Goal: Task Accomplishment & Management: Use online tool/utility

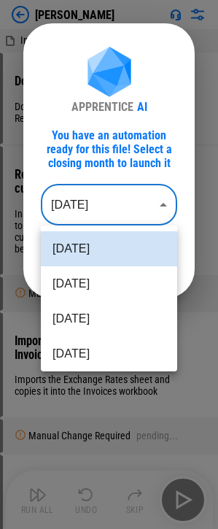
click at [81, 199] on body "[PERSON_NAME] Invoices.csv Download workbooks from Netsuite Downloads ARAgingDe…" at bounding box center [109, 264] width 218 height 529
drag, startPoint x: 77, startPoint y: 281, endPoint x: 28, endPoint y: 276, distance: 49.9
click at [77, 281] on li "[DATE]" at bounding box center [109, 284] width 137 height 35
type input "********"
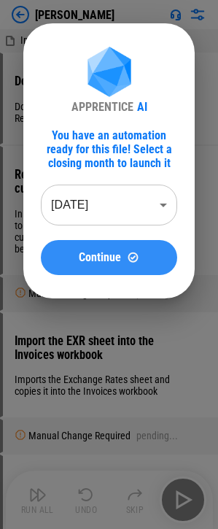
click at [101, 254] on span "Continue" at bounding box center [100, 258] width 42 height 12
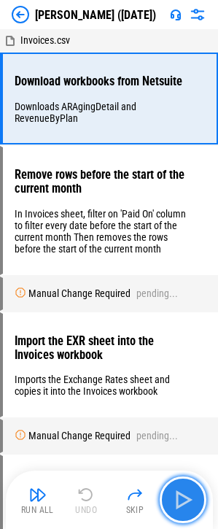
click at [180, 502] on img "button" at bounding box center [183, 499] width 23 height 23
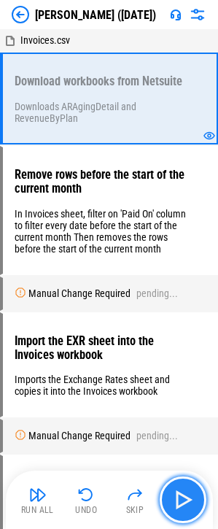
click at [181, 508] on img "button" at bounding box center [183, 499] width 23 height 23
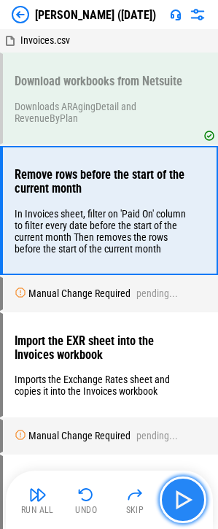
click at [185, 497] on img "button" at bounding box center [183, 499] width 23 height 23
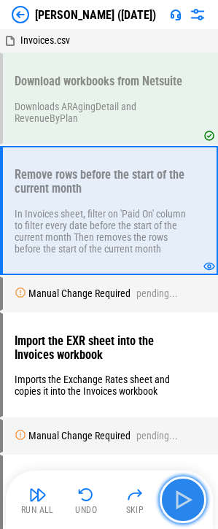
click at [177, 506] on img "button" at bounding box center [183, 499] width 23 height 23
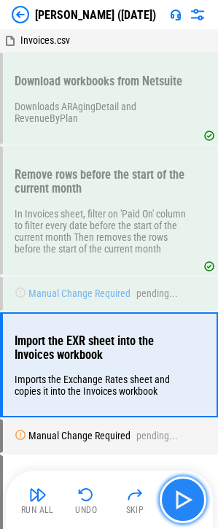
click at [188, 497] on img "button" at bounding box center [183, 499] width 23 height 23
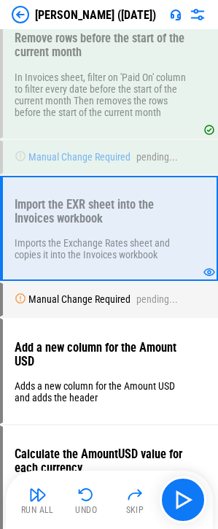
scroll to position [146, 0]
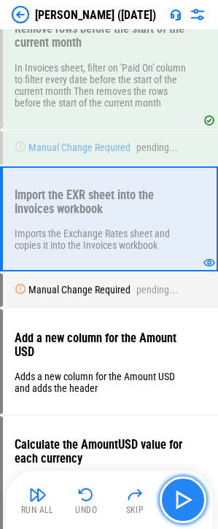
click at [177, 494] on img "button" at bounding box center [183, 499] width 23 height 23
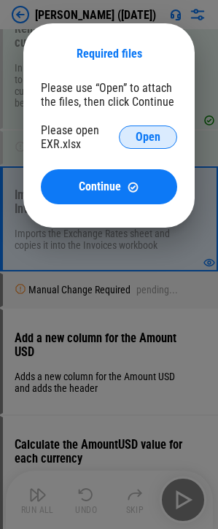
click at [136, 131] on span "Open" at bounding box center [148, 137] width 25 height 12
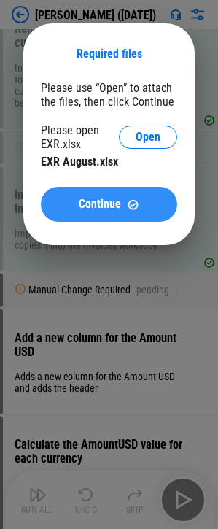
click at [105, 206] on span "Continue" at bounding box center [100, 205] width 42 height 12
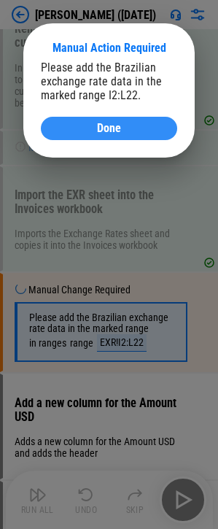
click at [75, 126] on div "Done" at bounding box center [108, 129] width 101 height 12
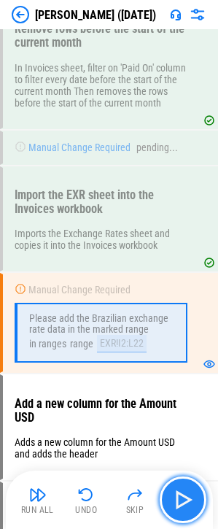
click at [184, 502] on img "button" at bounding box center [183, 499] width 23 height 23
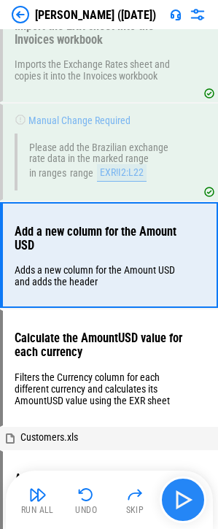
scroll to position [318, 0]
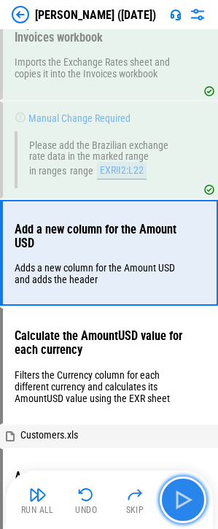
click at [186, 508] on img "button" at bounding box center [183, 499] width 23 height 23
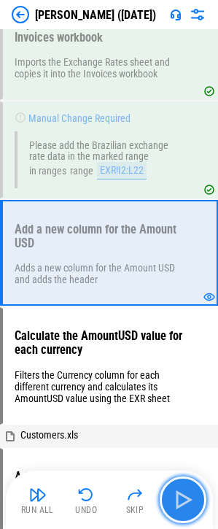
click at [188, 507] on img "button" at bounding box center [183, 499] width 23 height 23
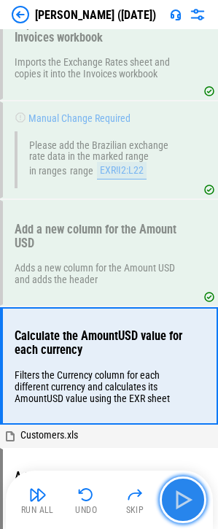
click at [185, 505] on img "button" at bounding box center [183, 499] width 23 height 23
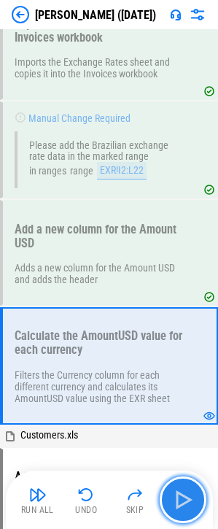
click at [192, 502] on img "button" at bounding box center [183, 499] width 23 height 23
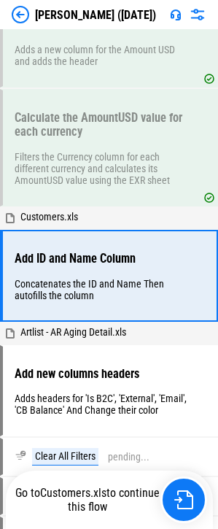
scroll to position [565, 0]
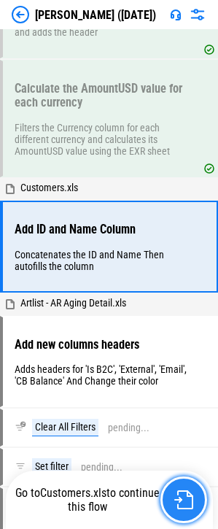
click at [180, 504] on img "button" at bounding box center [184, 500] width 19 height 19
click at [188, 504] on img "button" at bounding box center [184, 500] width 19 height 19
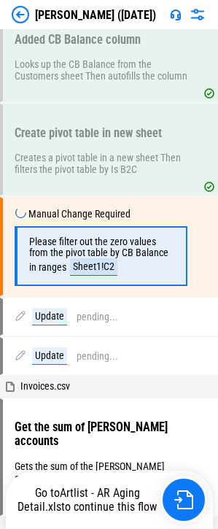
scroll to position [1398, 0]
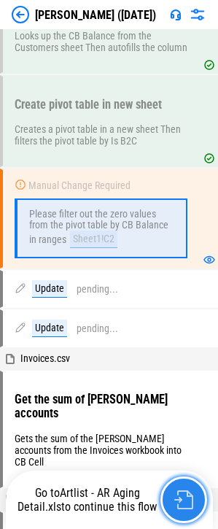
click at [185, 499] on img "button" at bounding box center [184, 500] width 19 height 19
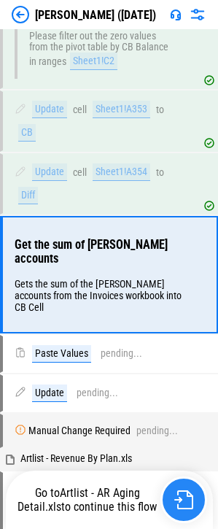
scroll to position [1619, 0]
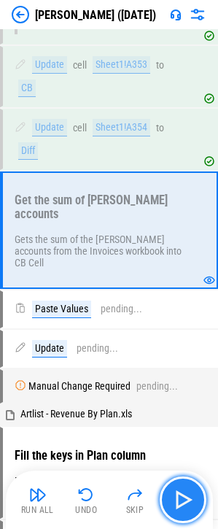
click at [177, 505] on img "button" at bounding box center [183, 499] width 23 height 23
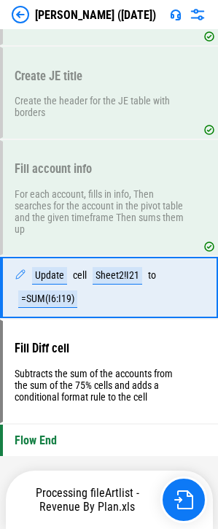
scroll to position [2825, 0]
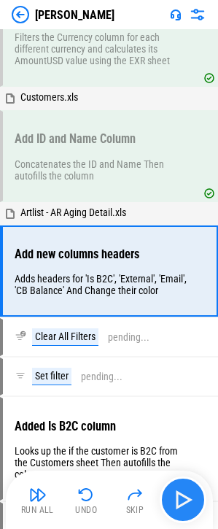
scroll to position [689, 0]
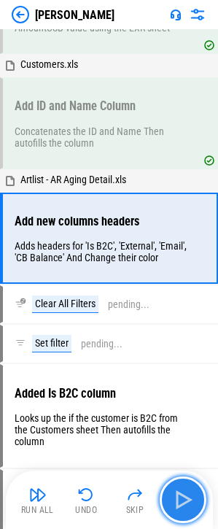
click at [185, 505] on img "button" at bounding box center [183, 499] width 23 height 23
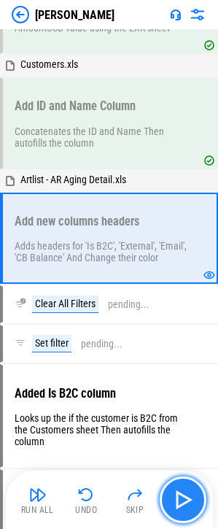
click at [185, 505] on img "button" at bounding box center [183, 499] width 23 height 23
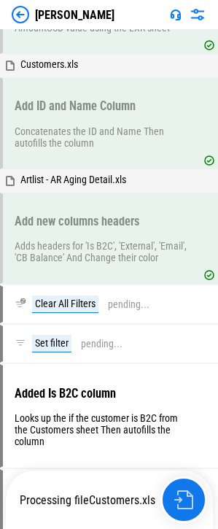
click at [185, 505] on img "button" at bounding box center [184, 500] width 19 height 19
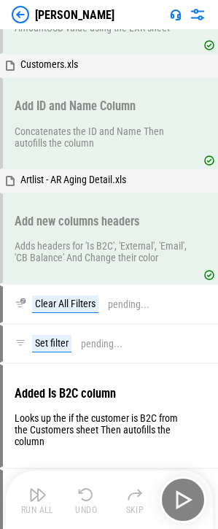
click at [185, 505] on div "Run All Undo Skip" at bounding box center [111, 500] width 193 height 47
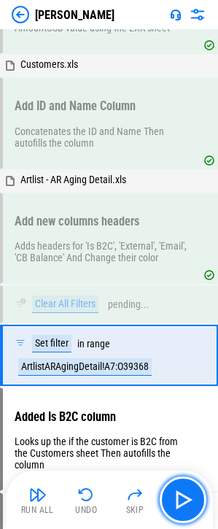
click at [185, 505] on img "button" at bounding box center [183, 499] width 23 height 23
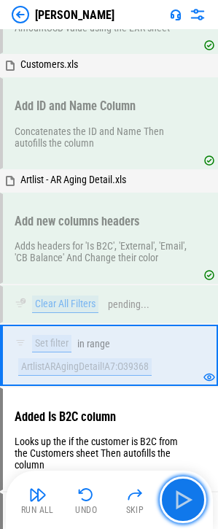
click at [185, 505] on img "button" at bounding box center [183, 499] width 23 height 23
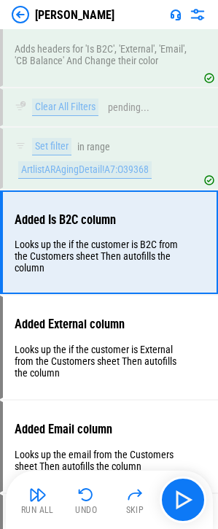
scroll to position [899, 0]
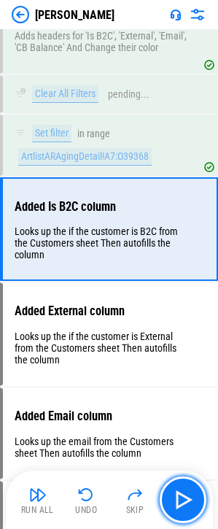
click at [185, 505] on img "button" at bounding box center [183, 499] width 23 height 23
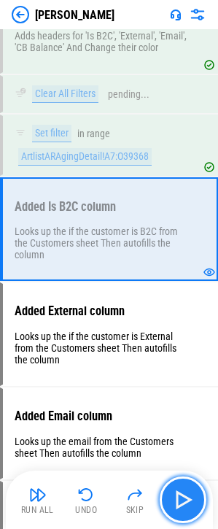
click at [184, 505] on img "button" at bounding box center [183, 499] width 23 height 23
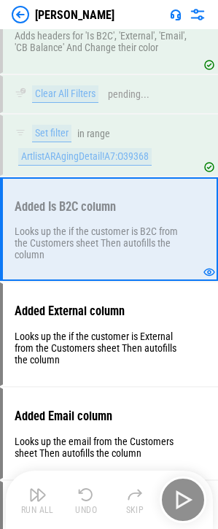
click at [184, 505] on div "Run All Undo Skip" at bounding box center [111, 500] width 193 height 47
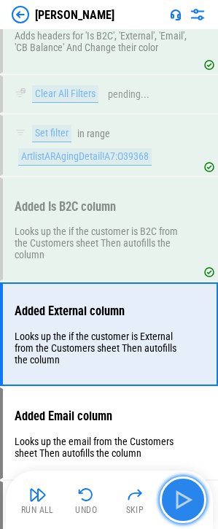
click at [184, 505] on img "button" at bounding box center [183, 499] width 23 height 23
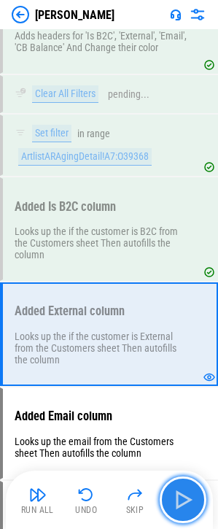
click at [184, 505] on img "button" at bounding box center [183, 499] width 23 height 23
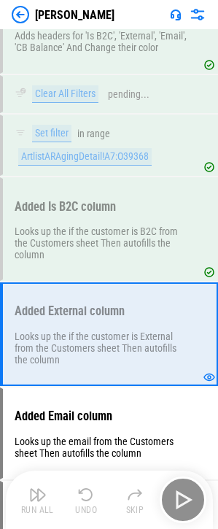
click at [184, 505] on div "Run All Undo Skip" at bounding box center [111, 500] width 193 height 47
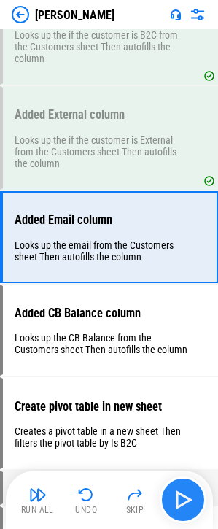
scroll to position [1108, 0]
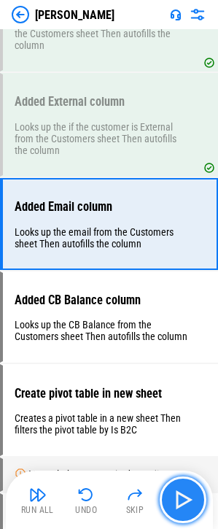
click at [184, 505] on img "button" at bounding box center [183, 499] width 23 height 23
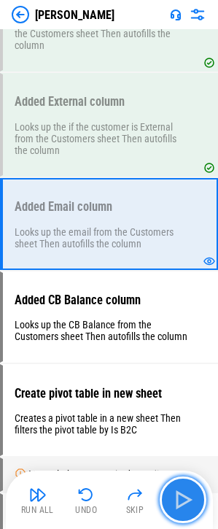
click at [183, 499] on img "button" at bounding box center [183, 499] width 23 height 23
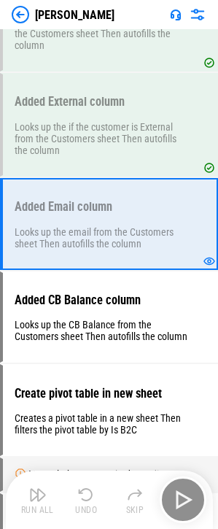
click at [183, 499] on div "Run All Undo Skip" at bounding box center [111, 500] width 193 height 47
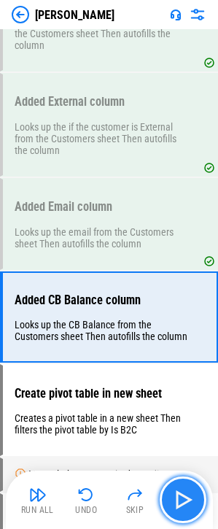
click at [195, 502] on img "button" at bounding box center [183, 499] width 23 height 23
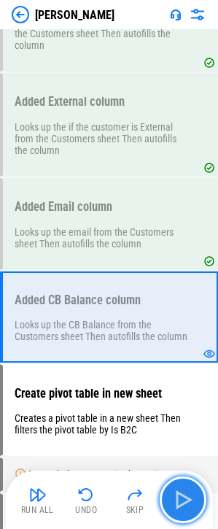
click at [188, 502] on img "button" at bounding box center [183, 499] width 23 height 23
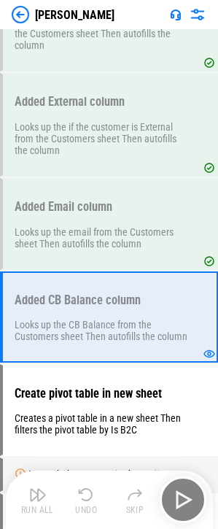
click at [188, 501] on div "Run All Undo Skip" at bounding box center [111, 500] width 193 height 47
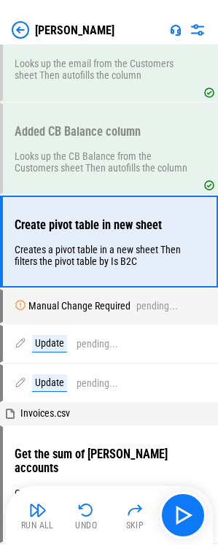
scroll to position [1299, 0]
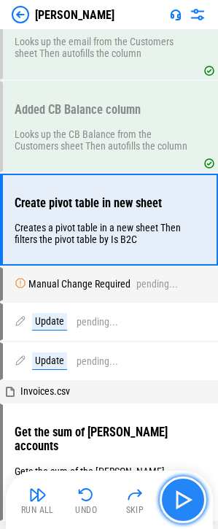
click at [181, 502] on img "button" at bounding box center [183, 499] width 23 height 23
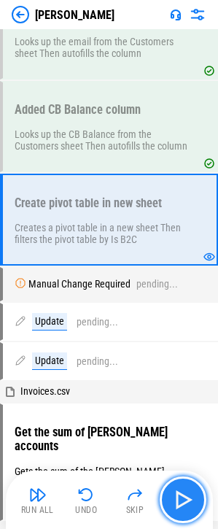
click at [184, 497] on img "button" at bounding box center [183, 499] width 23 height 23
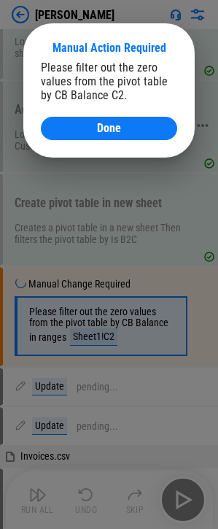
click at [114, 126] on span "Done" at bounding box center [109, 129] width 24 height 12
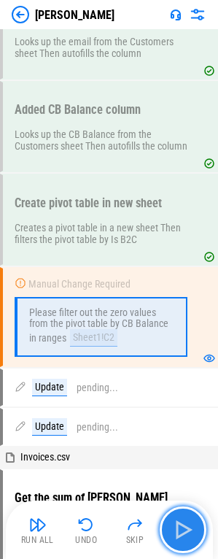
click at [164, 521] on button "button" at bounding box center [183, 530] width 47 height 47
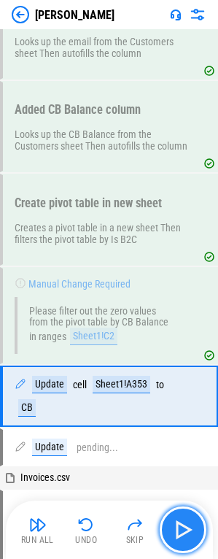
click at [180, 529] on img "button" at bounding box center [183, 529] width 23 height 23
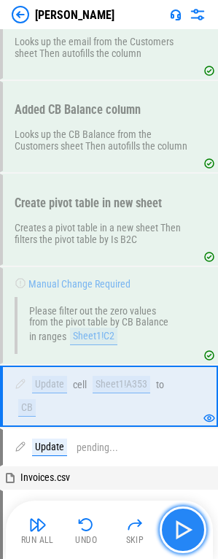
click at [185, 526] on img "button" at bounding box center [183, 529] width 23 height 23
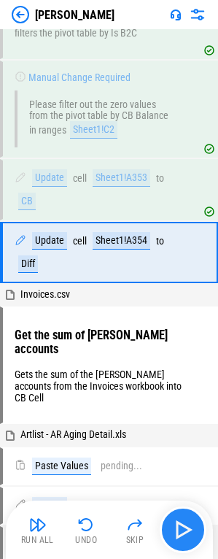
scroll to position [1525, 0]
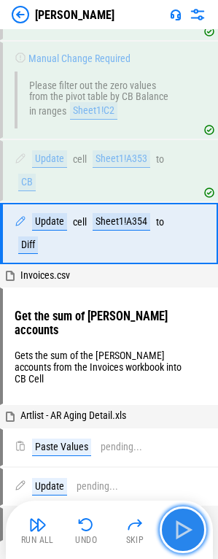
click at [185, 525] on img "button" at bounding box center [183, 529] width 23 height 23
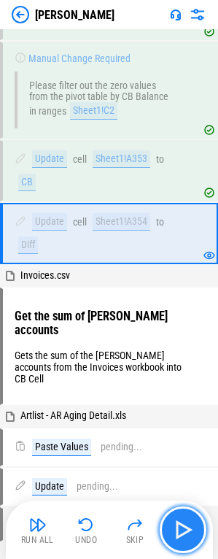
click at [185, 525] on img "button" at bounding box center [183, 529] width 23 height 23
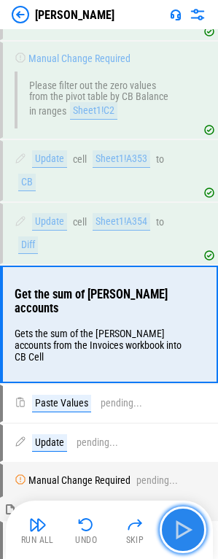
click at [185, 525] on img "button" at bounding box center [183, 529] width 23 height 23
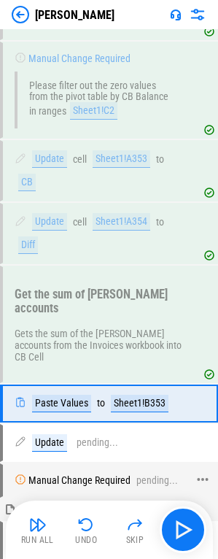
click at [210, 497] on div at bounding box center [209, 480] width 15 height 31
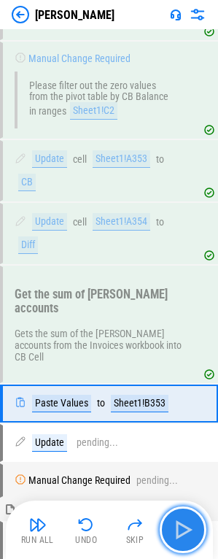
click at [180, 522] on img "button" at bounding box center [183, 529] width 23 height 23
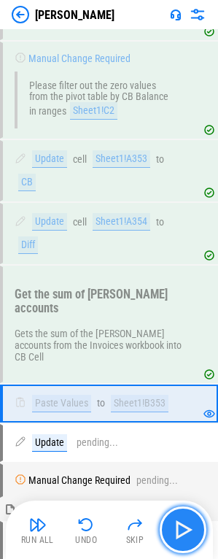
click at [180, 526] on img "button" at bounding box center [183, 529] width 23 height 23
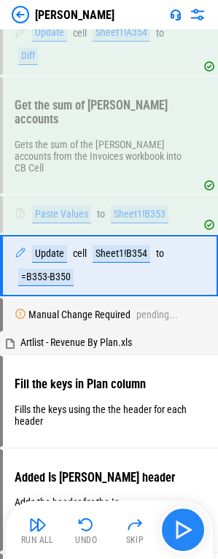
scroll to position [1722, 0]
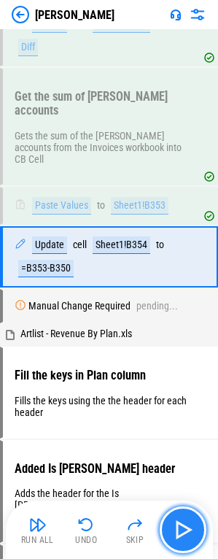
click at [180, 526] on img "button" at bounding box center [183, 529] width 23 height 23
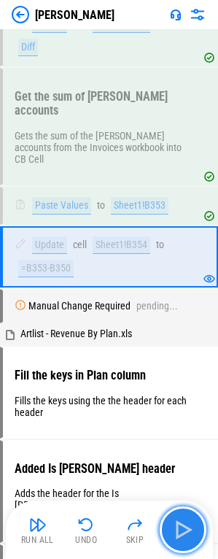
click at [180, 526] on img "button" at bounding box center [183, 529] width 23 height 23
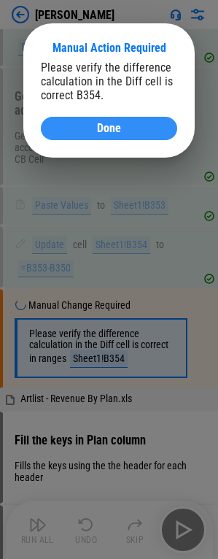
click at [108, 129] on span "Done" at bounding box center [109, 129] width 24 height 12
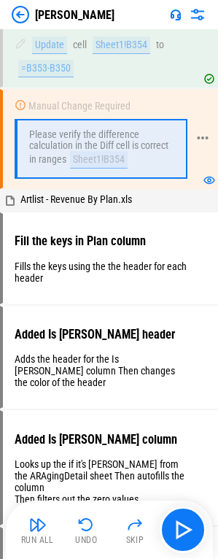
scroll to position [1942, 0]
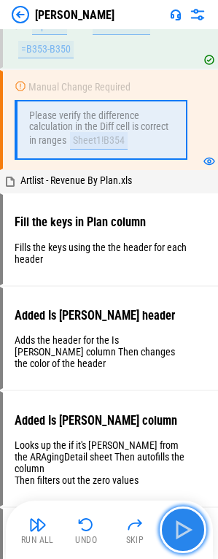
click at [193, 522] on img "button" at bounding box center [183, 529] width 23 height 23
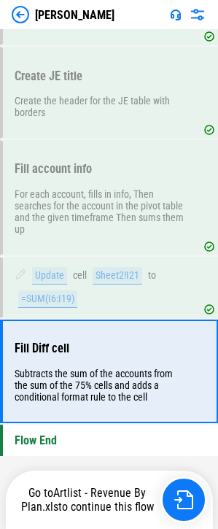
scroll to position [2825, 0]
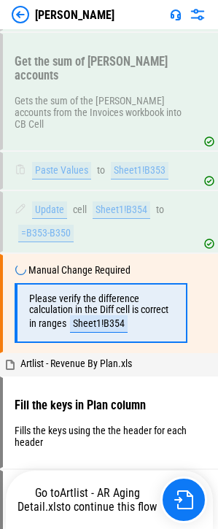
scroll to position [1825, 0]
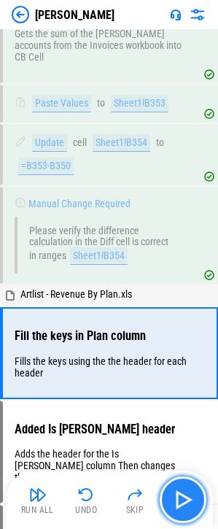
click at [183, 499] on img "button" at bounding box center [183, 499] width 23 height 23
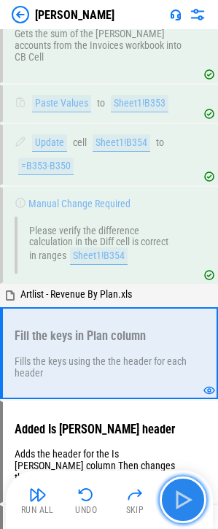
click at [185, 499] on img "button" at bounding box center [183, 499] width 23 height 23
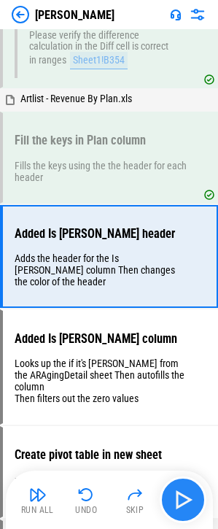
scroll to position [2032, 0]
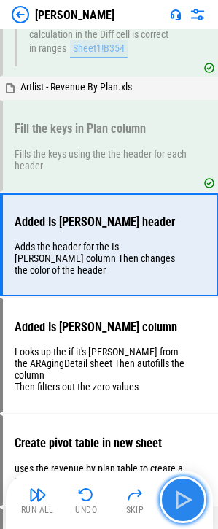
click at [198, 501] on button "button" at bounding box center [183, 500] width 47 height 47
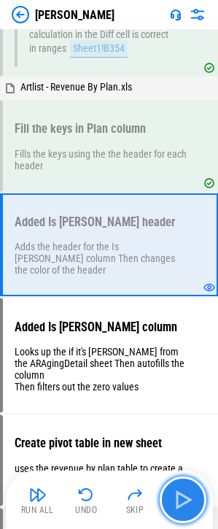
click at [188, 504] on img "button" at bounding box center [183, 499] width 23 height 23
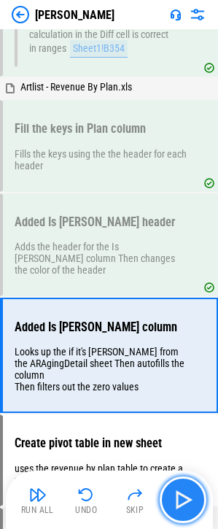
click at [183, 501] on img "button" at bounding box center [183, 499] width 23 height 23
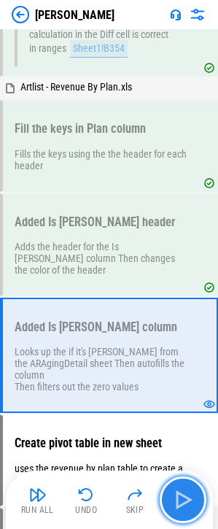
click at [188, 498] on img "button" at bounding box center [183, 499] width 23 height 23
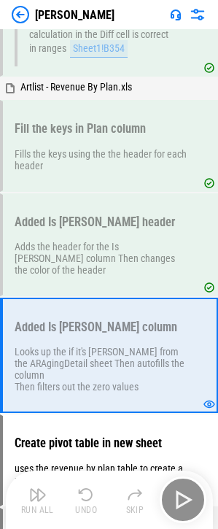
click at [188, 498] on div "Run All Undo Skip" at bounding box center [111, 500] width 193 height 47
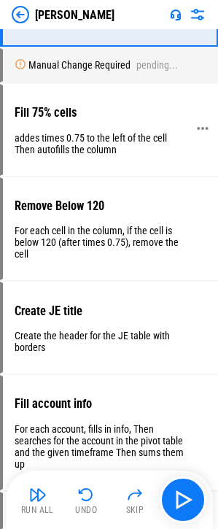
scroll to position [2467, 0]
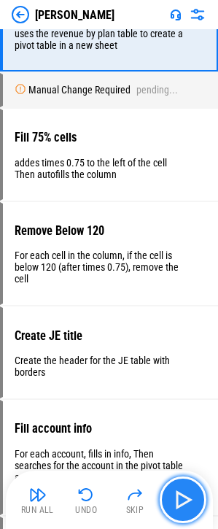
click at [178, 504] on img "button" at bounding box center [183, 499] width 23 height 23
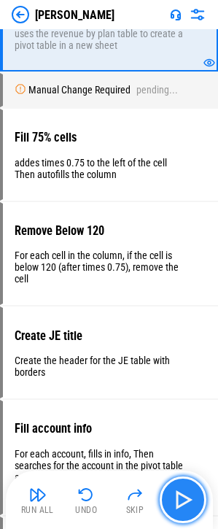
click at [183, 504] on img "button" at bounding box center [183, 499] width 23 height 23
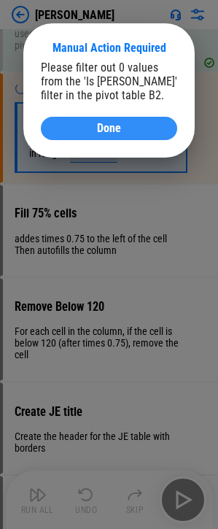
click at [110, 127] on span "Done" at bounding box center [109, 129] width 24 height 12
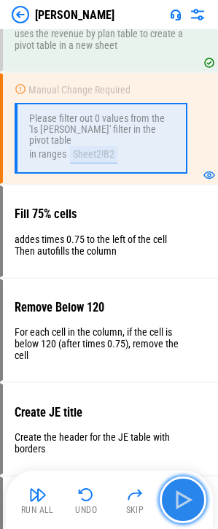
click at [194, 508] on img "button" at bounding box center [183, 499] width 23 height 23
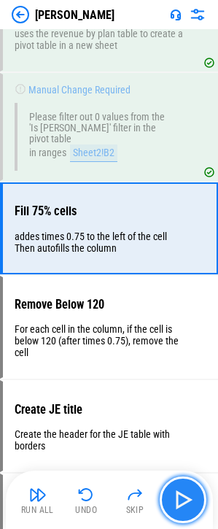
click at [190, 506] on img "button" at bounding box center [183, 499] width 23 height 23
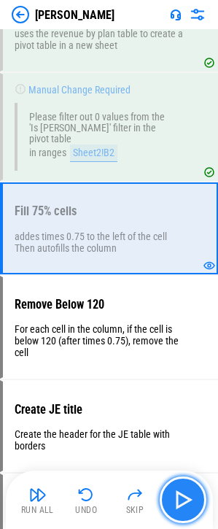
click at [188, 507] on img "button" at bounding box center [183, 499] width 23 height 23
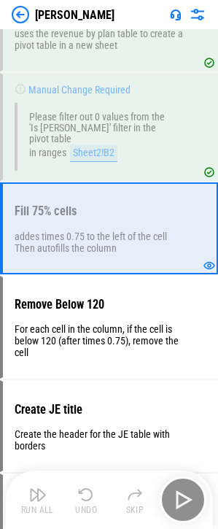
click at [188, 507] on div "Run All Undo Skip" at bounding box center [111, 500] width 193 height 47
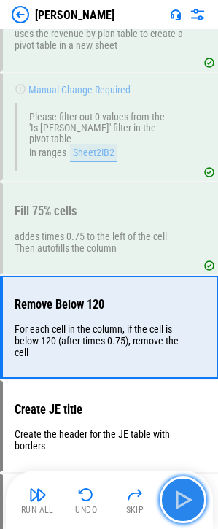
click at [188, 507] on img "button" at bounding box center [183, 499] width 23 height 23
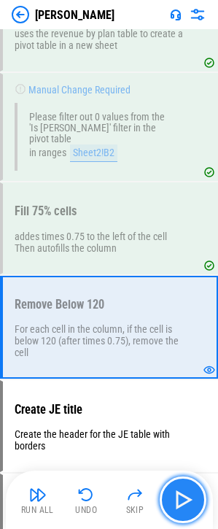
click at [188, 507] on img "button" at bounding box center [183, 499] width 23 height 23
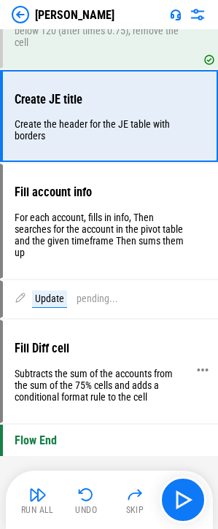
scroll to position [2802, 0]
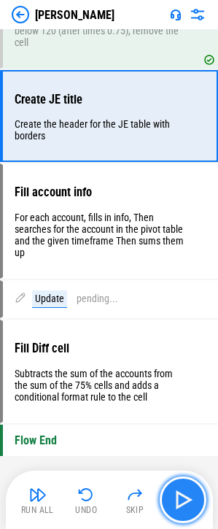
click at [182, 498] on img "button" at bounding box center [183, 499] width 23 height 23
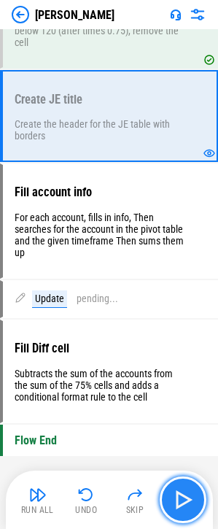
click at [183, 498] on img "button" at bounding box center [183, 499] width 23 height 23
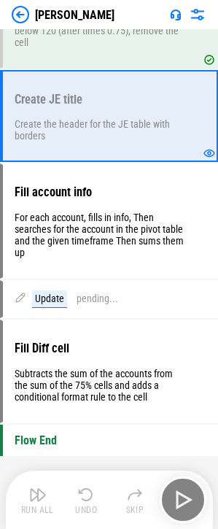
click at [184, 498] on div "Run All Undo Skip" at bounding box center [111, 500] width 193 height 47
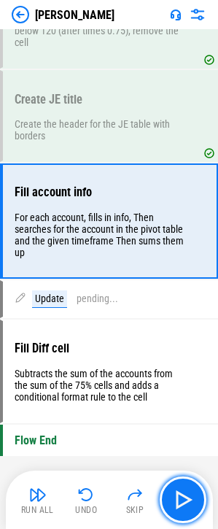
click at [184, 498] on img "button" at bounding box center [183, 499] width 23 height 23
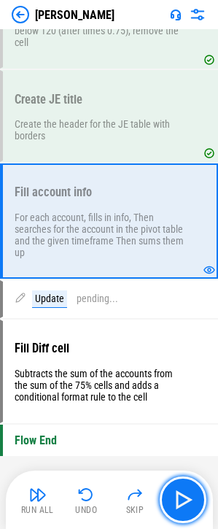
click at [184, 498] on img "button" at bounding box center [183, 499] width 23 height 23
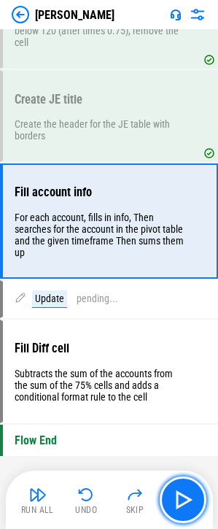
click at [184, 498] on img "button" at bounding box center [183, 499] width 23 height 23
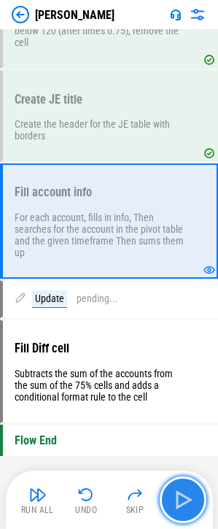
click at [185, 499] on img "button" at bounding box center [183, 499] width 23 height 23
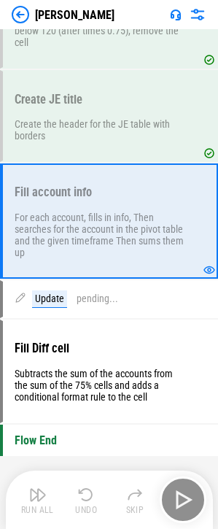
click at [185, 499] on div "Run All Undo Skip" at bounding box center [111, 500] width 193 height 47
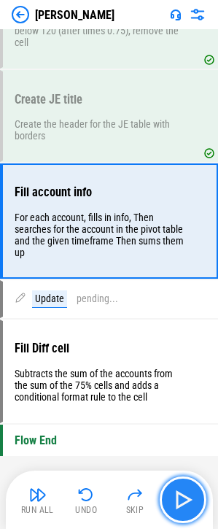
click at [185, 499] on img "button" at bounding box center [183, 499] width 23 height 23
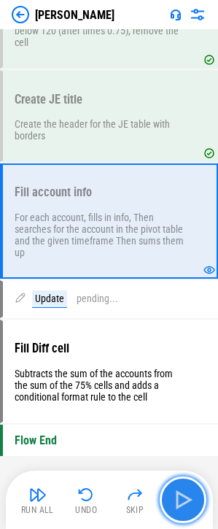
click at [185, 499] on img "button" at bounding box center [183, 499] width 23 height 23
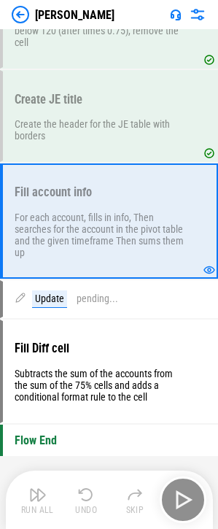
click at [185, 499] on div "Run All Undo Skip" at bounding box center [111, 500] width 193 height 47
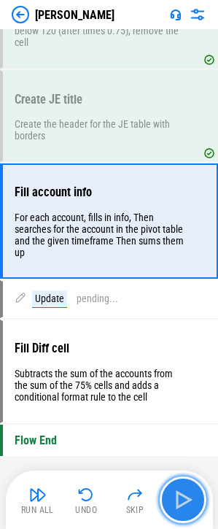
click at [185, 499] on img "button" at bounding box center [183, 499] width 23 height 23
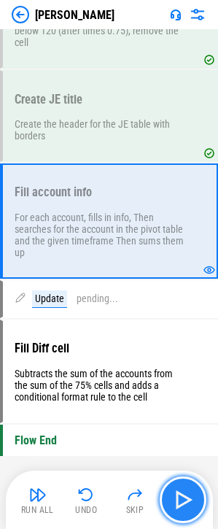
click at [185, 499] on img "button" at bounding box center [183, 499] width 23 height 23
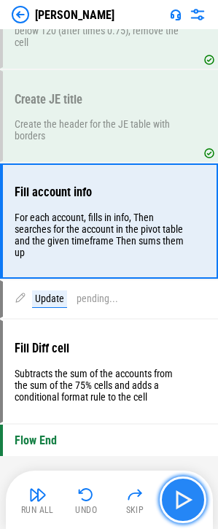
click at [185, 499] on img "button" at bounding box center [183, 499] width 23 height 23
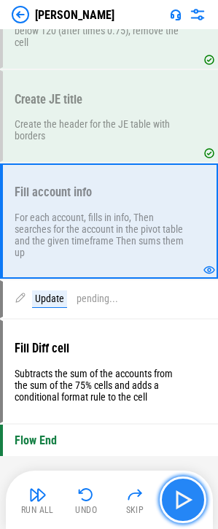
click at [185, 499] on img "button" at bounding box center [183, 499] width 23 height 23
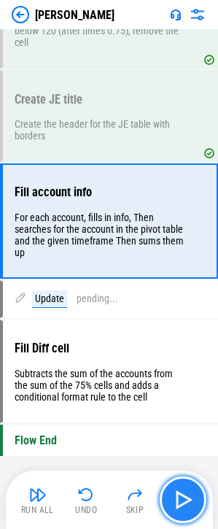
click at [183, 499] on img "button" at bounding box center [183, 499] width 23 height 23
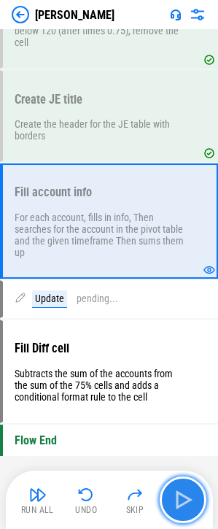
click at [183, 499] on img "button" at bounding box center [183, 499] width 23 height 23
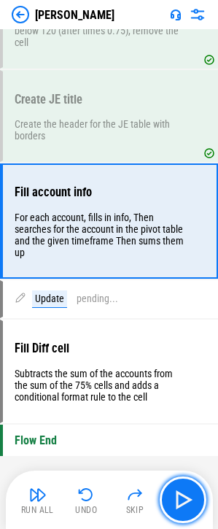
click at [183, 502] on img "button" at bounding box center [183, 499] width 23 height 23
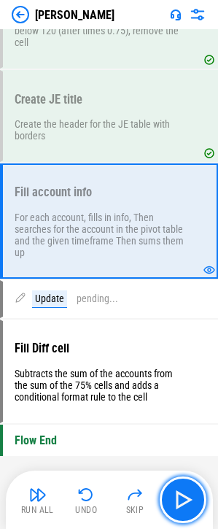
click at [183, 502] on img "button" at bounding box center [183, 499] width 23 height 23
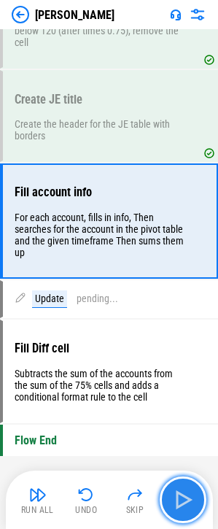
click at [185, 500] on img "button" at bounding box center [183, 499] width 23 height 23
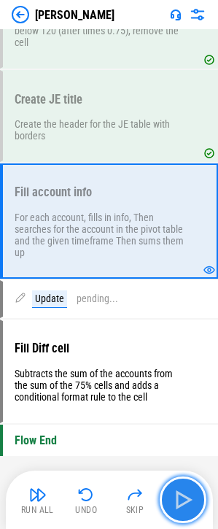
click at [185, 500] on img "button" at bounding box center [183, 499] width 23 height 23
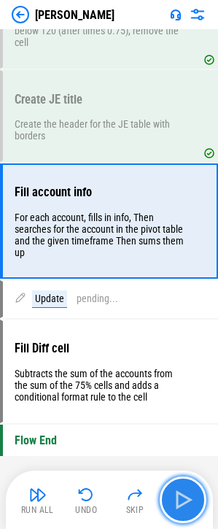
click at [185, 500] on img "button" at bounding box center [183, 499] width 23 height 23
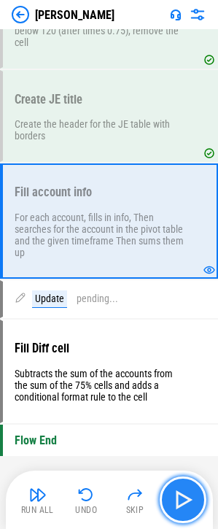
click at [185, 500] on img "button" at bounding box center [183, 499] width 23 height 23
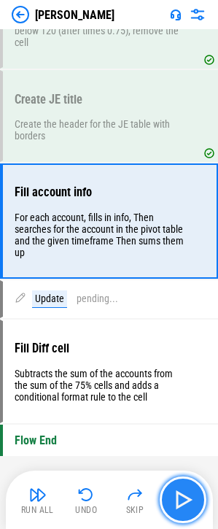
click at [185, 500] on img "button" at bounding box center [183, 499] width 23 height 23
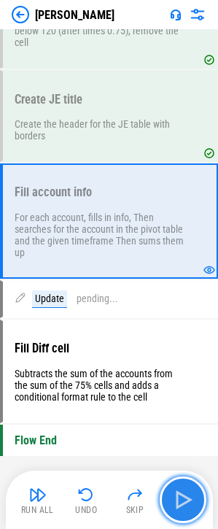
click at [185, 500] on img "button" at bounding box center [183, 499] width 23 height 23
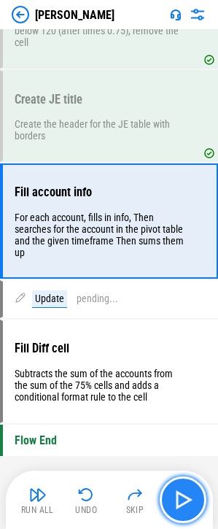
click at [185, 500] on img "button" at bounding box center [183, 499] width 23 height 23
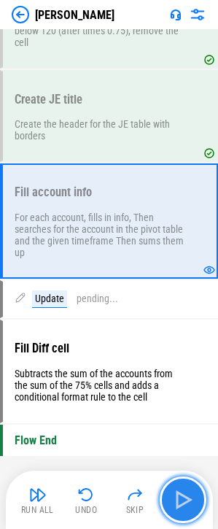
click at [185, 500] on img "button" at bounding box center [183, 499] width 23 height 23
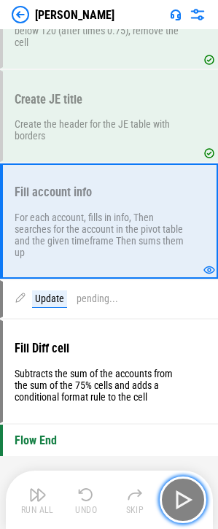
click at [185, 500] on img "button" at bounding box center [183, 499] width 23 height 23
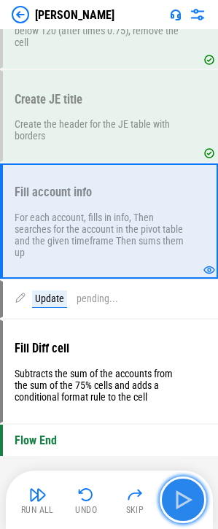
click at [185, 501] on img "button" at bounding box center [183, 499] width 23 height 23
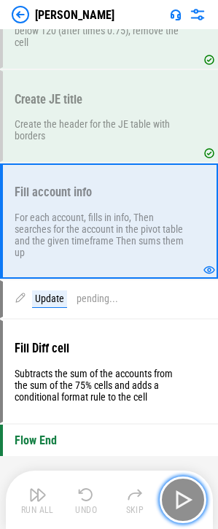
click at [185, 501] on img "button" at bounding box center [183, 499] width 23 height 23
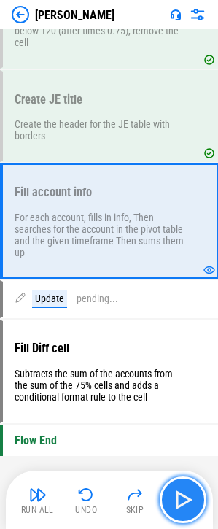
click at [185, 501] on img "button" at bounding box center [183, 499] width 23 height 23
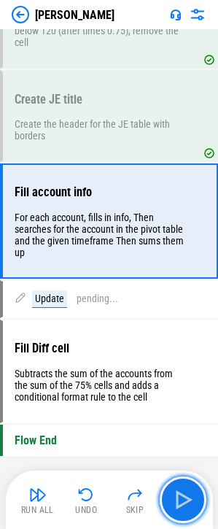
click at [184, 501] on img "button" at bounding box center [183, 499] width 23 height 23
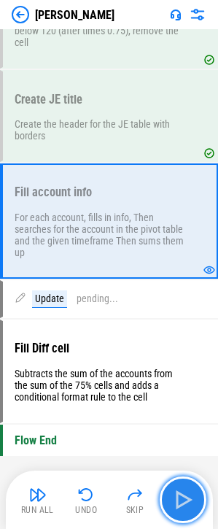
click at [183, 502] on img "button" at bounding box center [183, 499] width 23 height 23
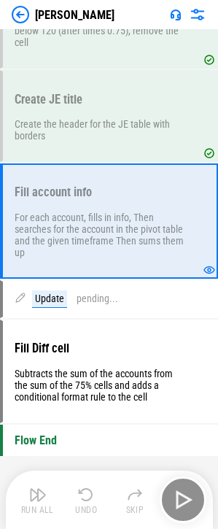
click at [183, 502] on div "Run All Undo Skip" at bounding box center [111, 500] width 193 height 47
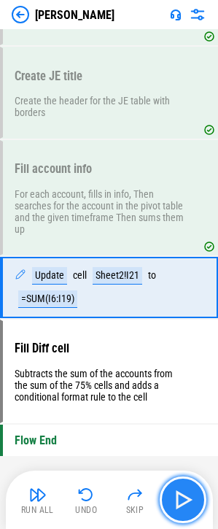
click at [183, 502] on img "button" at bounding box center [183, 499] width 23 height 23
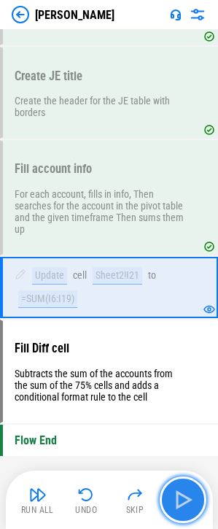
click at [183, 502] on img "button" at bounding box center [183, 499] width 23 height 23
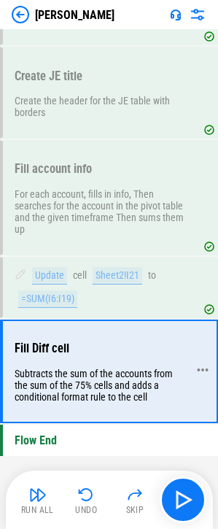
scroll to position [2825, 0]
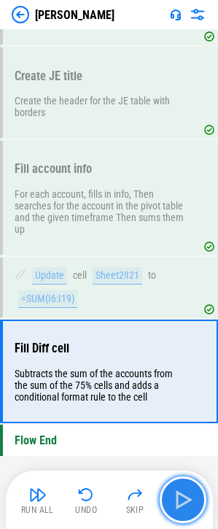
click at [173, 502] on img "button" at bounding box center [183, 499] width 23 height 23
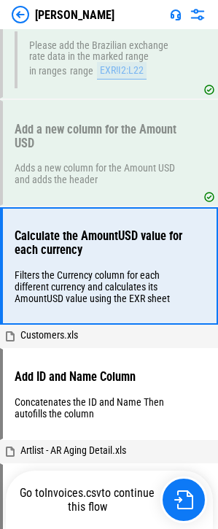
scroll to position [434, 0]
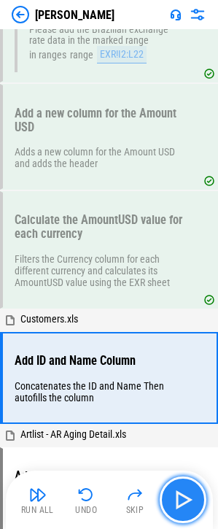
click at [185, 505] on img "button" at bounding box center [183, 499] width 23 height 23
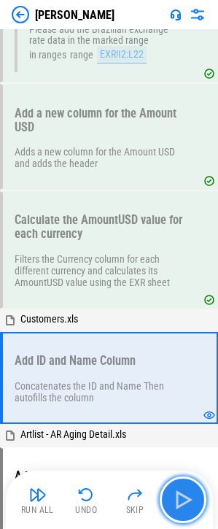
click at [185, 505] on img "button" at bounding box center [183, 499] width 23 height 23
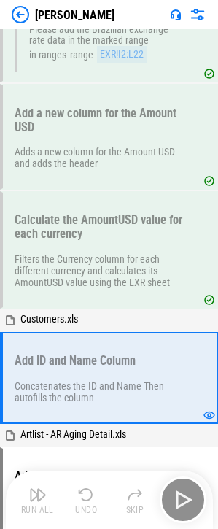
click at [185, 505] on div "Run All Undo Skip" at bounding box center [111, 500] width 193 height 47
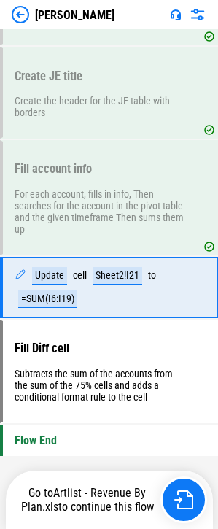
scroll to position [2825, 0]
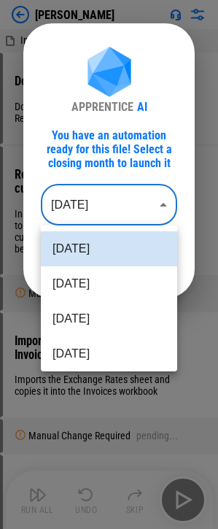
click at [76, 195] on body "[PERSON_NAME] Invoices.csv Download workbooks from Netsuite Downloads ARAgingDe…" at bounding box center [109, 264] width 218 height 529
click at [73, 283] on li "[DATE]" at bounding box center [109, 284] width 137 height 35
type input "********"
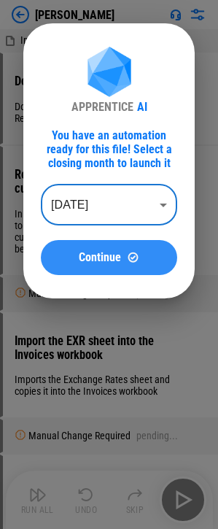
click at [110, 256] on span "Continue" at bounding box center [100, 258] width 42 height 12
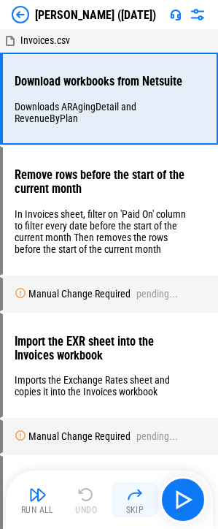
click at [131, 497] on img "button" at bounding box center [135, 495] width 18 height 18
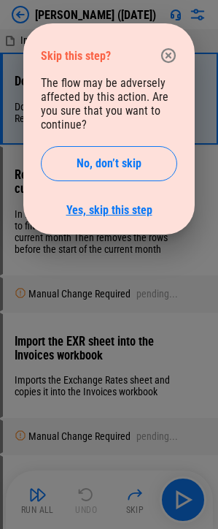
click at [118, 214] on link "Yes, skip this step" at bounding box center [109, 210] width 86 height 14
